Goal: Transaction & Acquisition: Purchase product/service

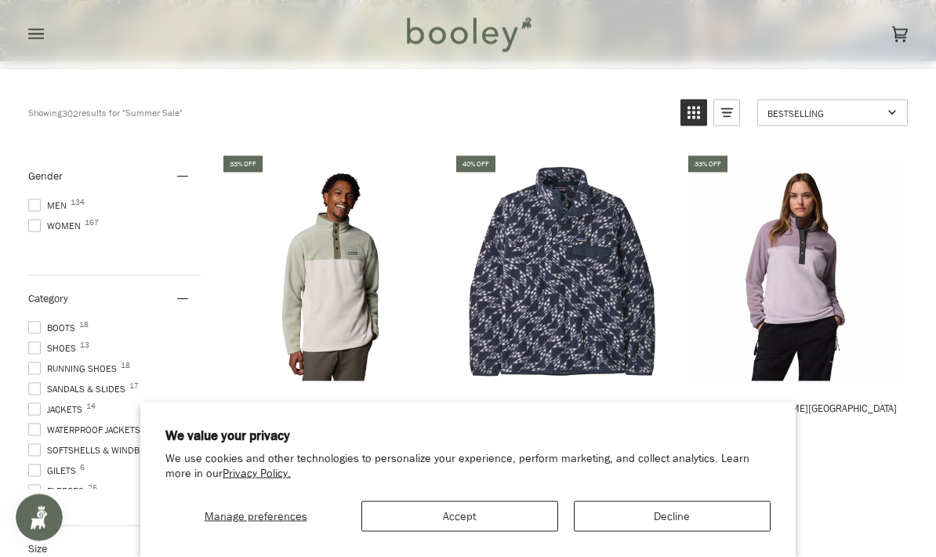
scroll to position [427, 0]
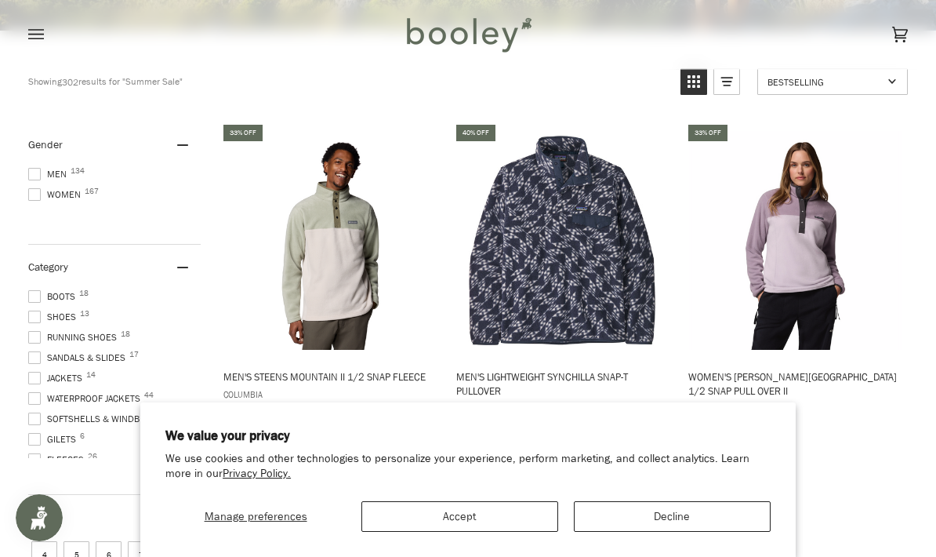
click at [41, 200] on span "Women 167" at bounding box center [56, 194] width 57 height 14
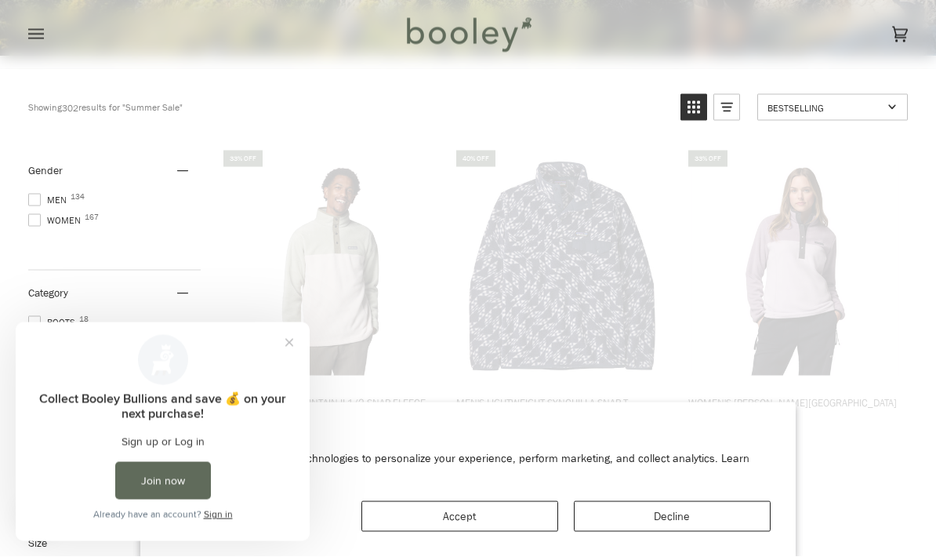
scroll to position [0, 0]
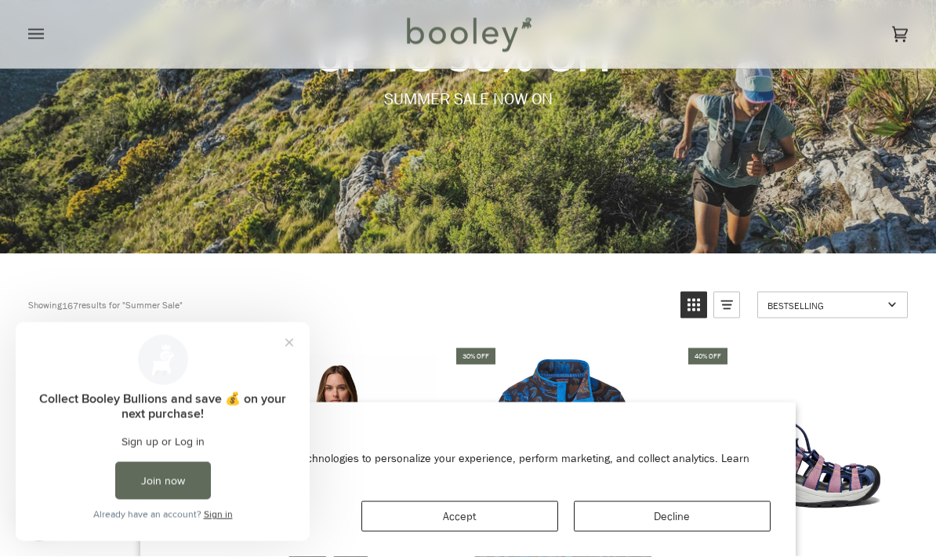
scroll to position [63, 0]
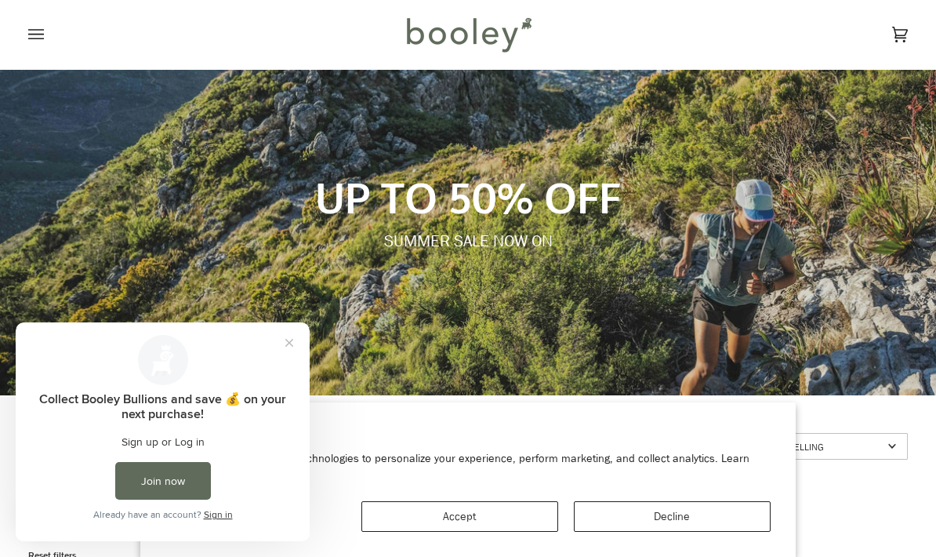
click at [278, 350] on button "Close prompt" at bounding box center [289, 343] width 28 height 28
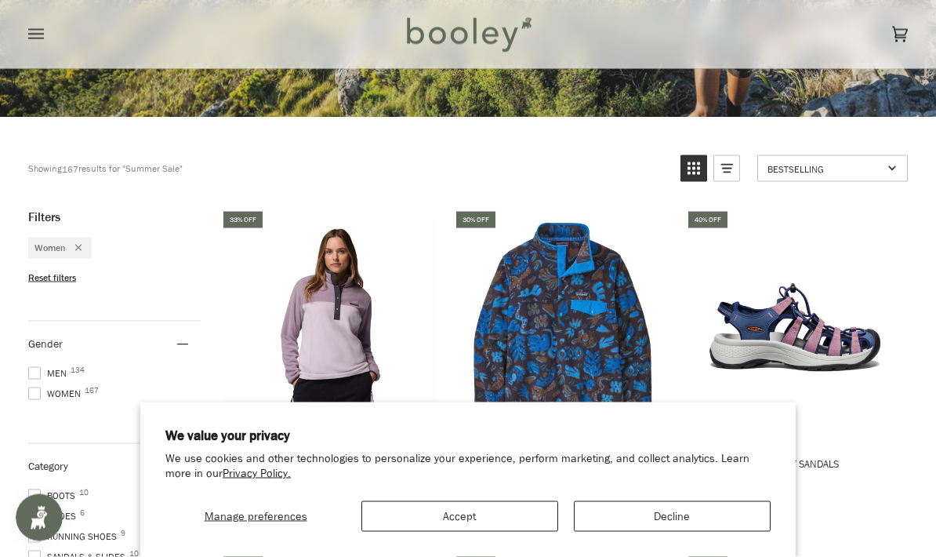
scroll to position [341, 0]
click at [477, 532] on button "Accept" at bounding box center [459, 516] width 197 height 31
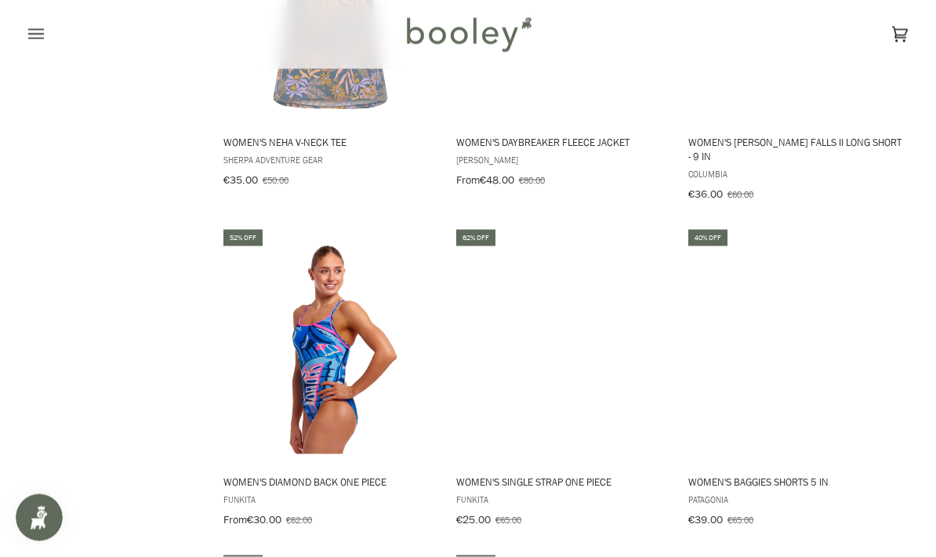
scroll to position [2017, 0]
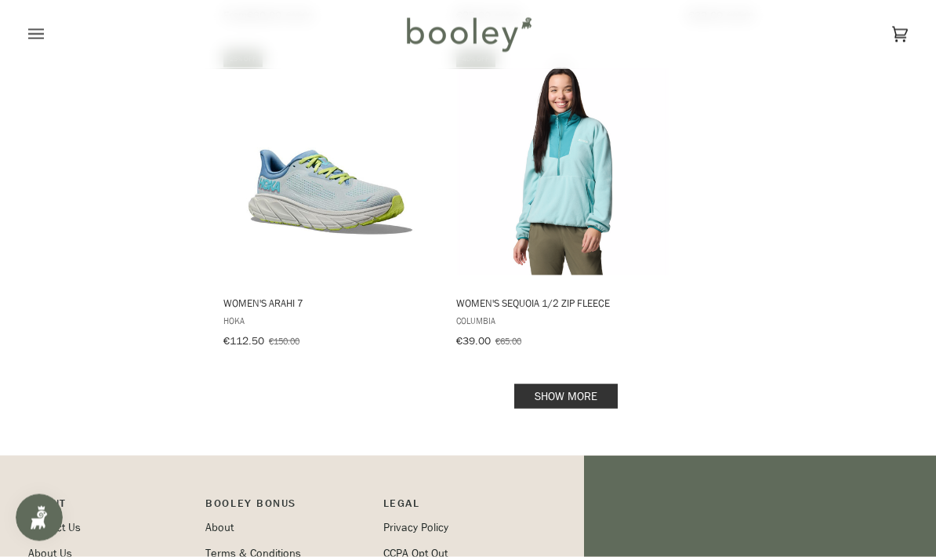
click at [555, 384] on link "Show more" at bounding box center [565, 396] width 103 height 24
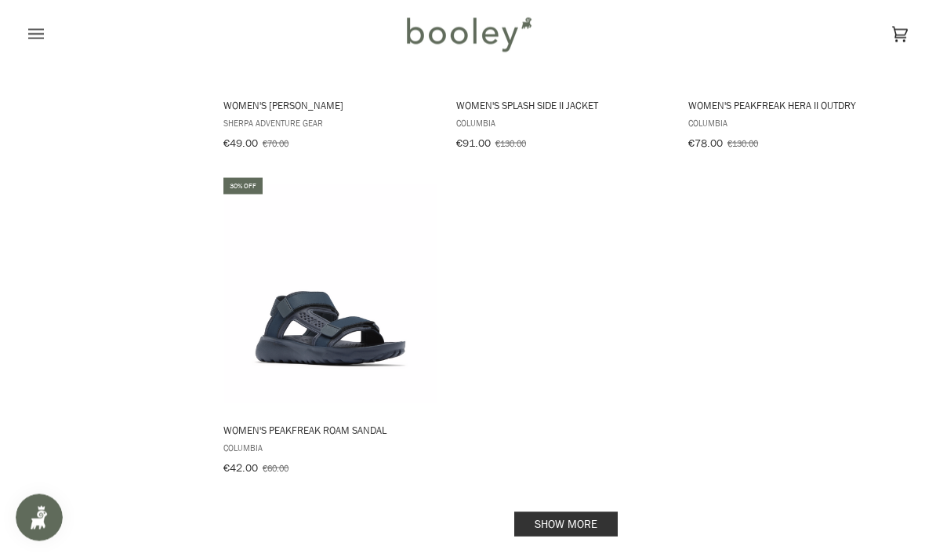
scroll to position [4700, 0]
click at [569, 511] on link "Show more" at bounding box center [565, 523] width 103 height 24
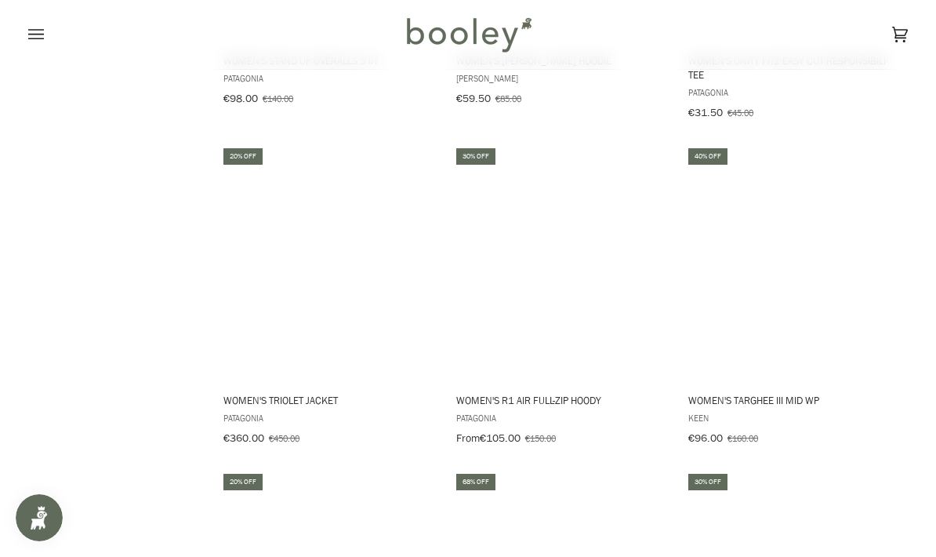
scroll to position [5567, 0]
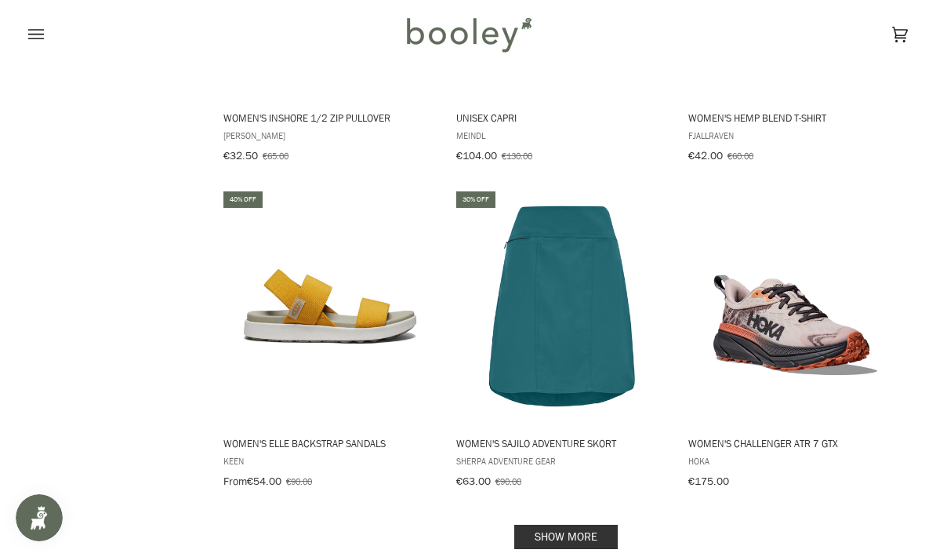
click at [547, 525] on link "Show more" at bounding box center [565, 537] width 103 height 24
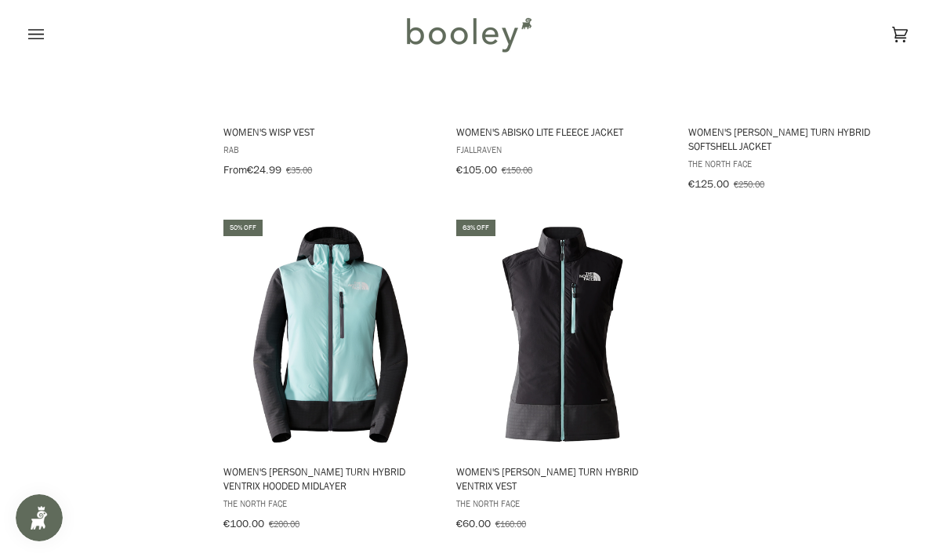
scroll to position [8958, 0]
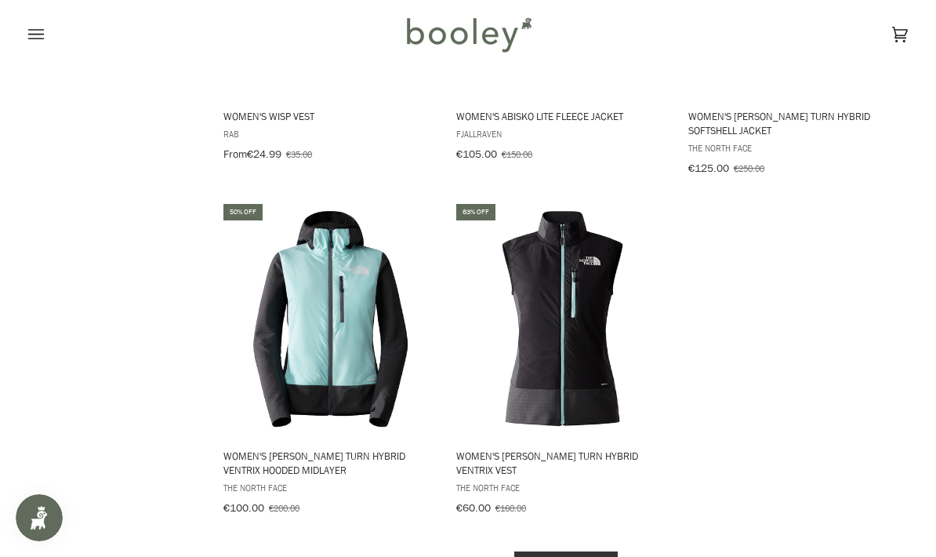
click at [586, 551] on link "Show more" at bounding box center [565, 563] width 103 height 24
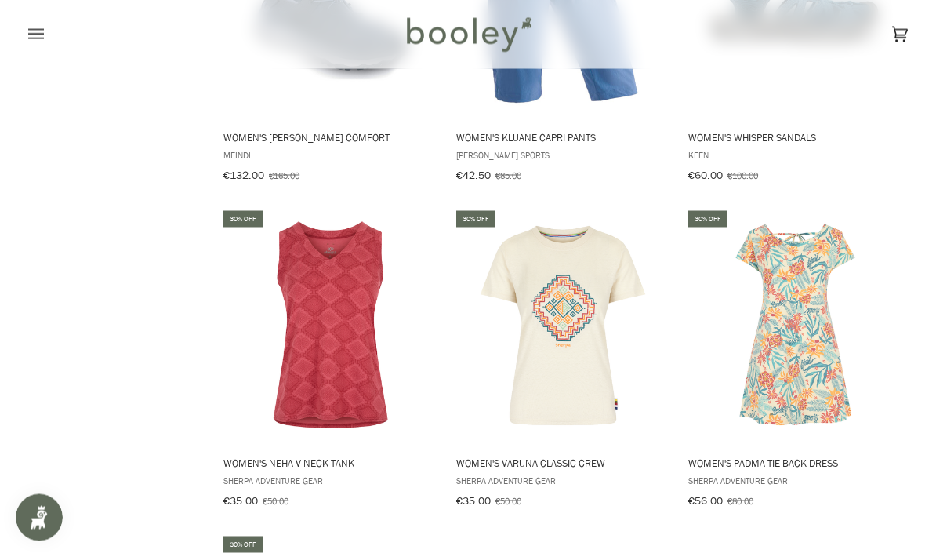
scroll to position [11206, 0]
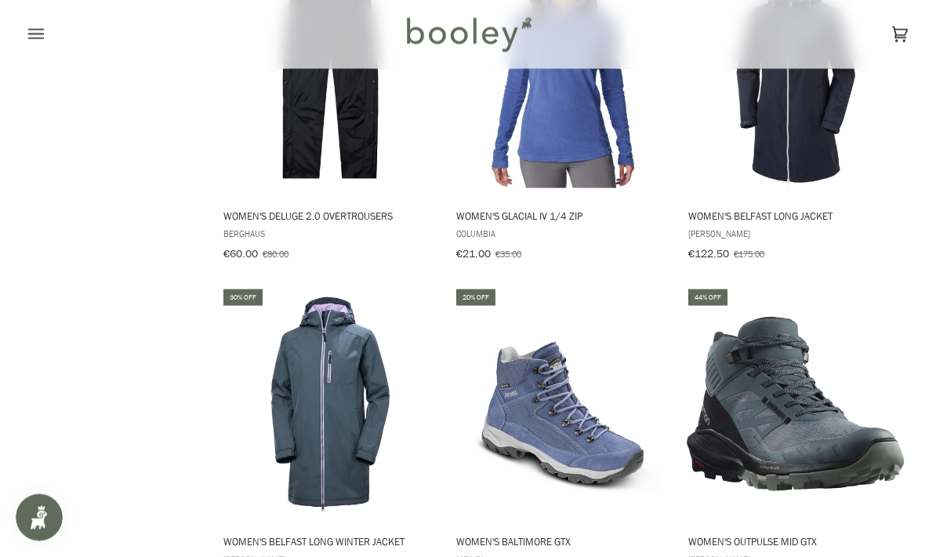
scroll to position [13153, 0]
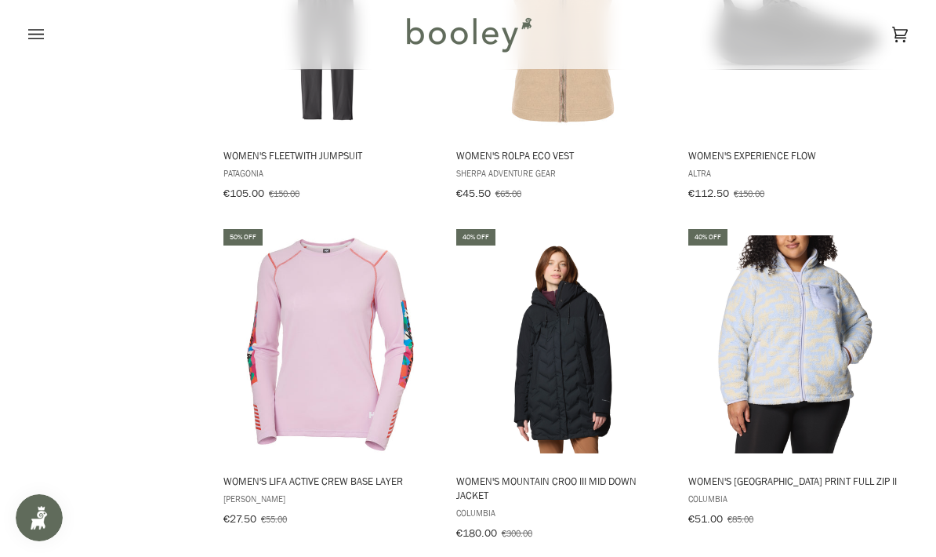
scroll to position [17458, 0]
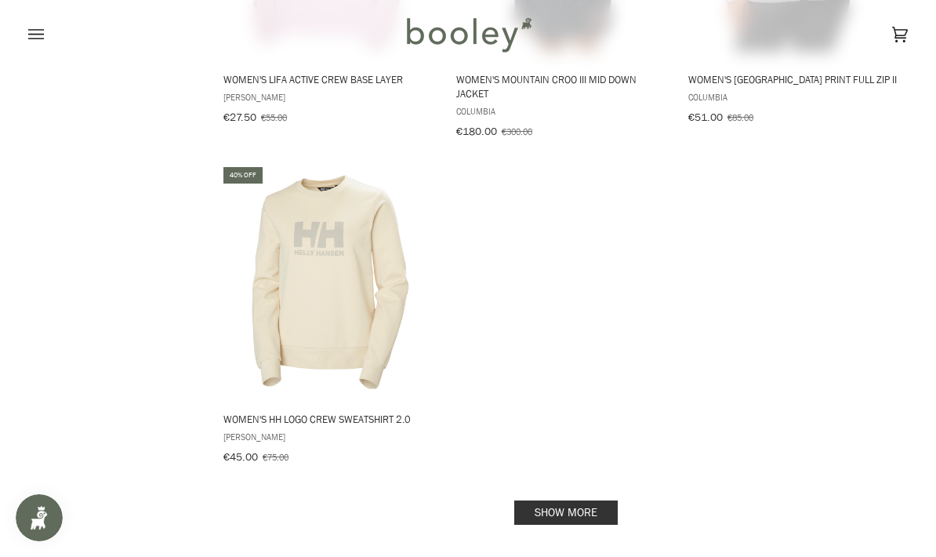
click at [612, 500] on link "Show more" at bounding box center [565, 512] width 103 height 24
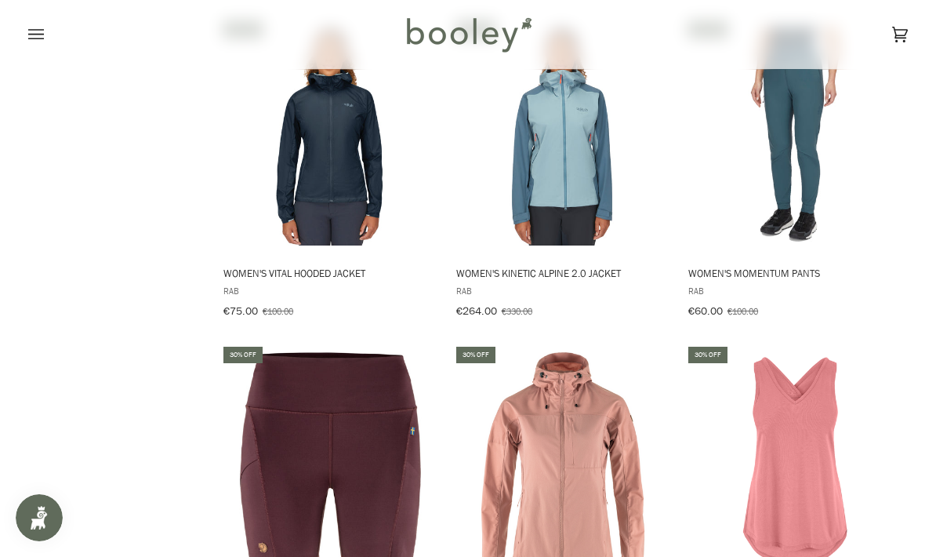
scroll to position [16573, 0]
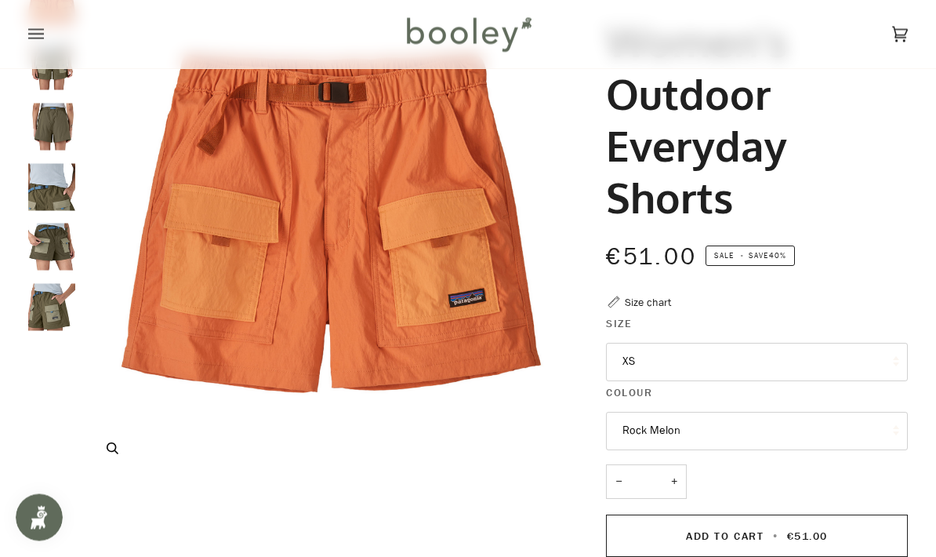
scroll to position [127, 0]
click at [45, 306] on img "Patagonia Women's Outdoor Everyday Shorts - Booley Galway" at bounding box center [51, 306] width 47 height 47
